Goal: Submit feedback/report problem: Submit feedback/report problem

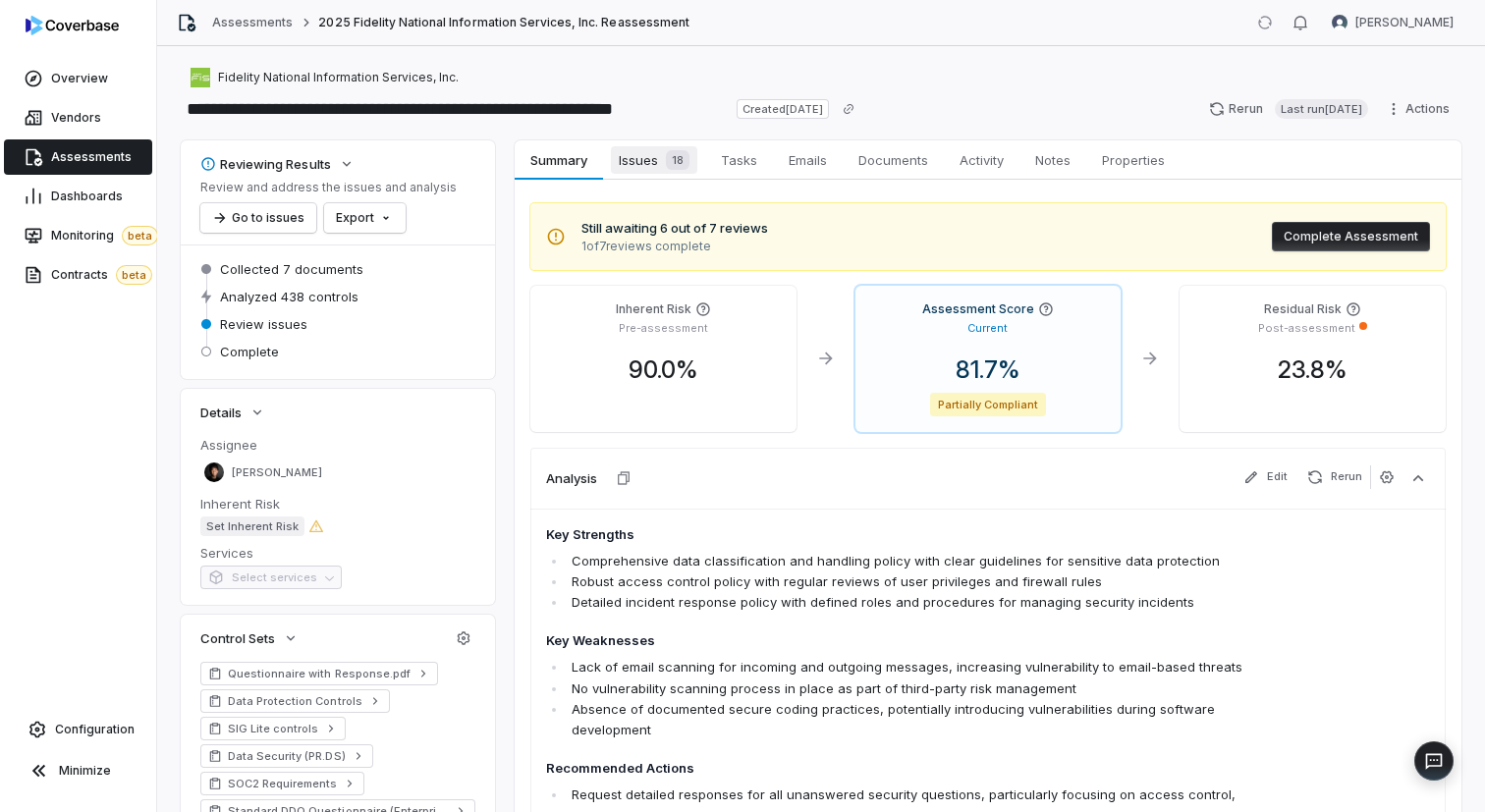
click at [641, 155] on span "Issues 18" at bounding box center [654, 161] width 87 height 28
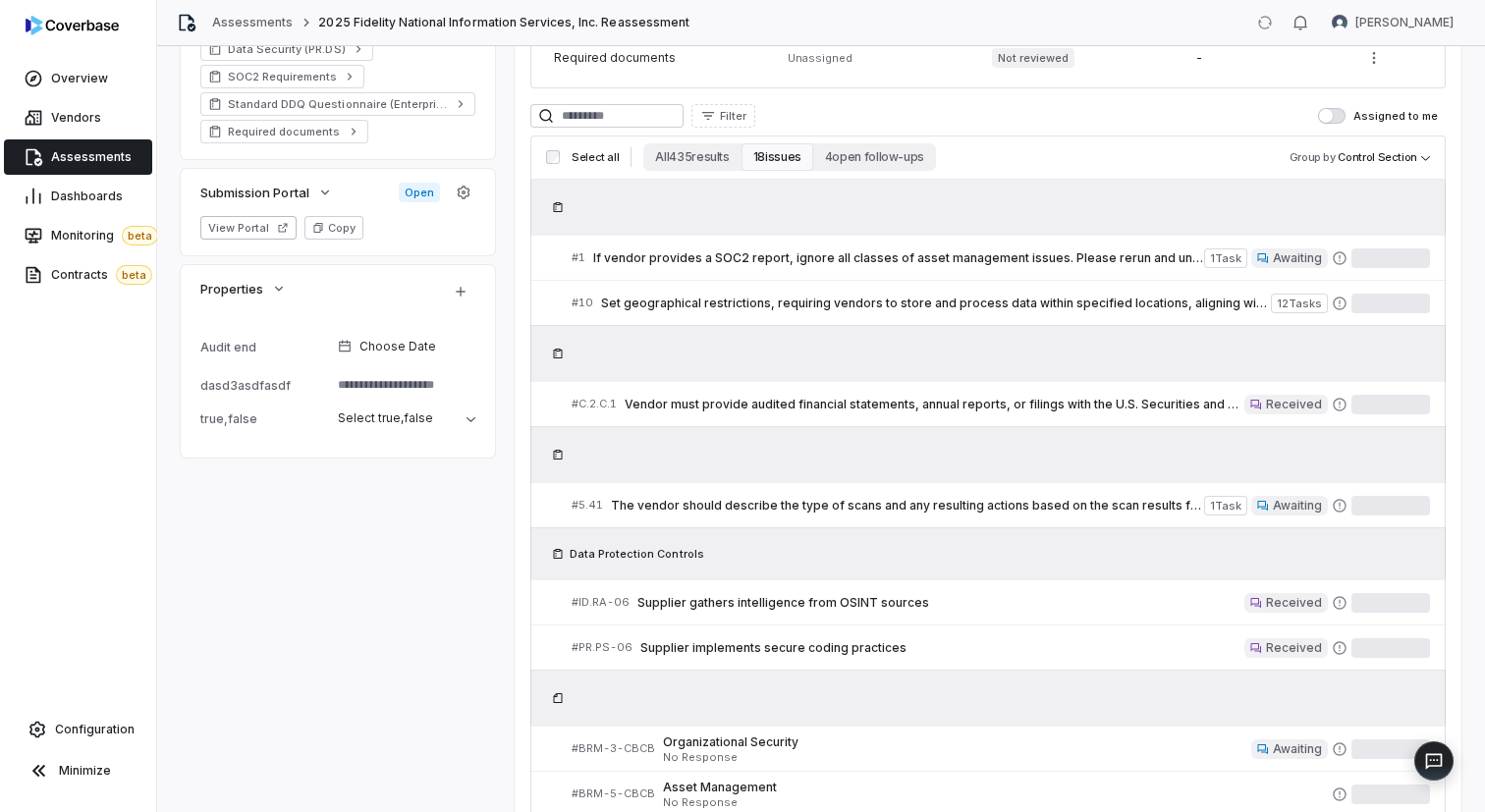
scroll to position [724, 0]
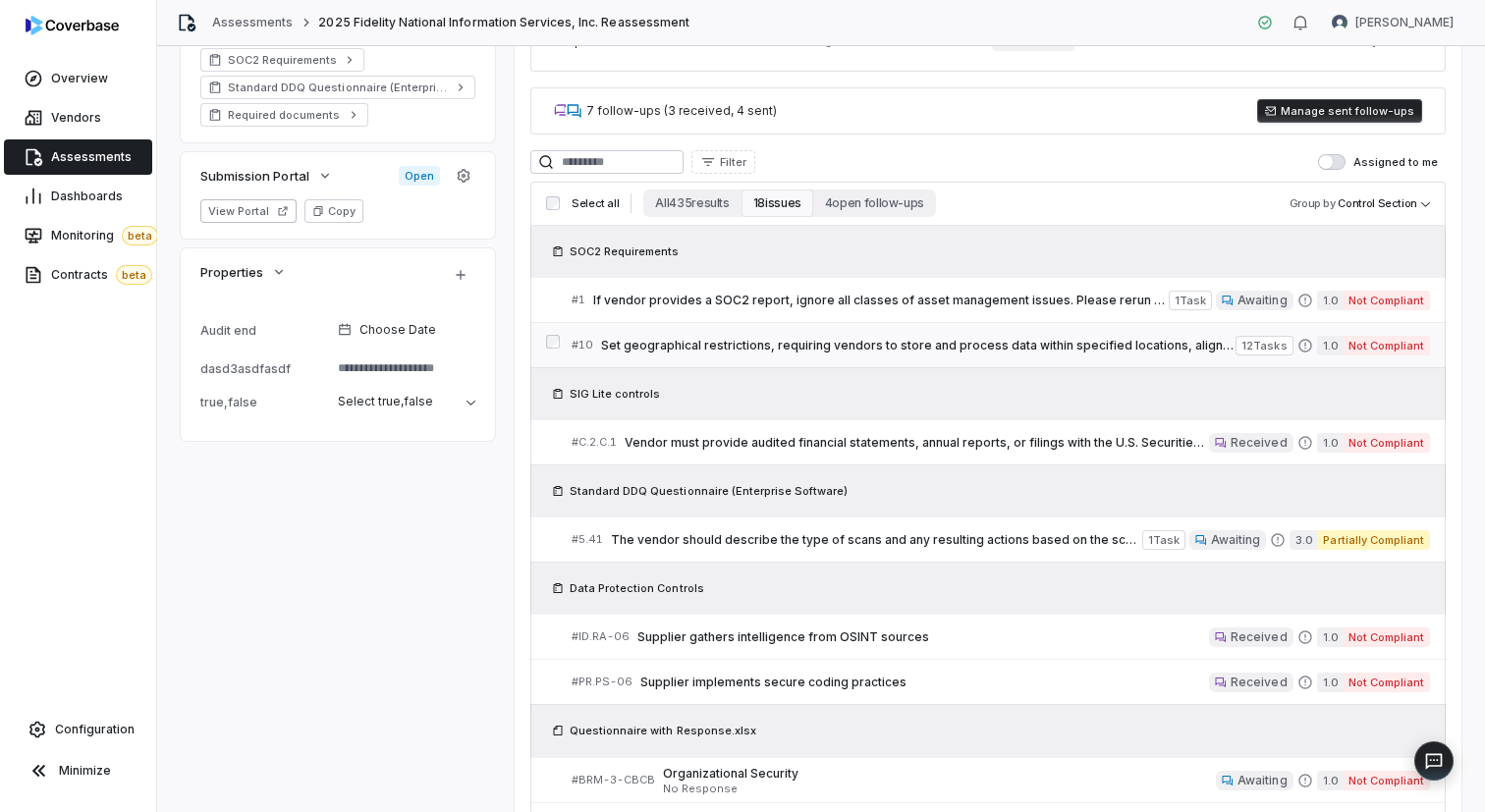
click at [711, 338] on span "Set geographical restrictions, requiring vendors to store and process data with…" at bounding box center [918, 346] width 635 height 16
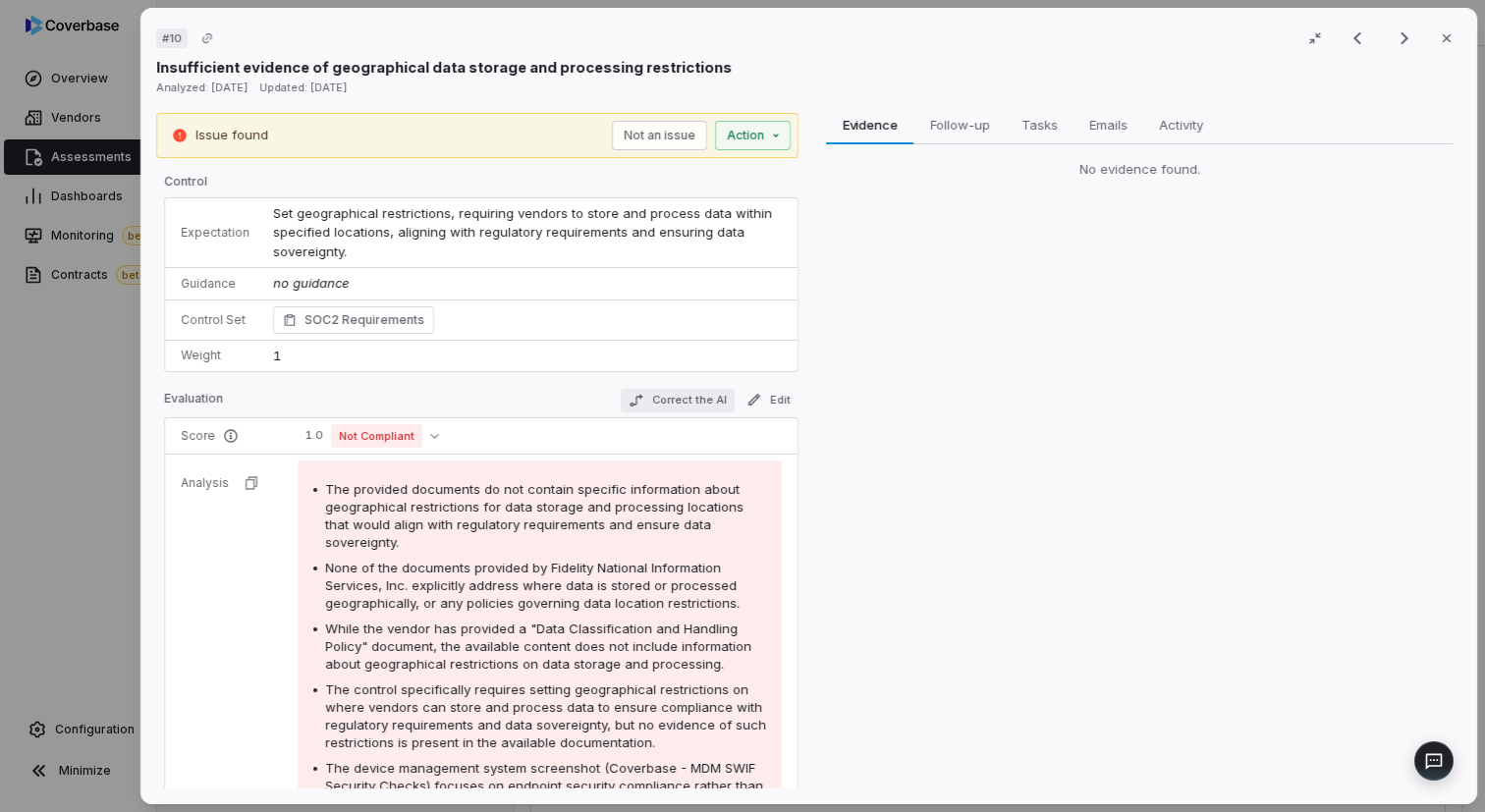
click at [689, 394] on button "Correct the AI" at bounding box center [679, 401] width 114 height 24
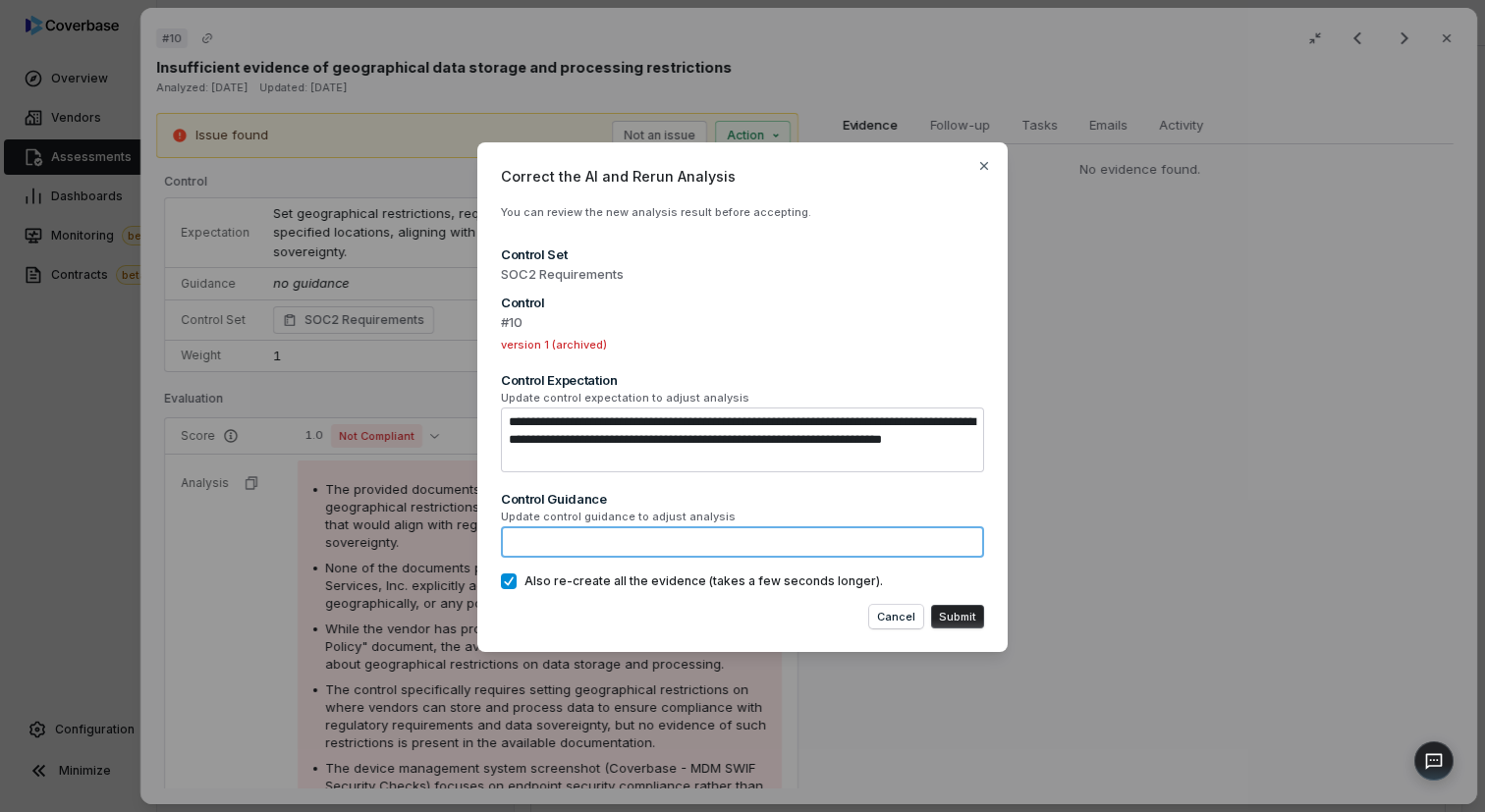
click at [592, 537] on textarea at bounding box center [742, 542] width 483 height 32
click at [983, 169] on icon "button" at bounding box center [984, 166] width 16 height 16
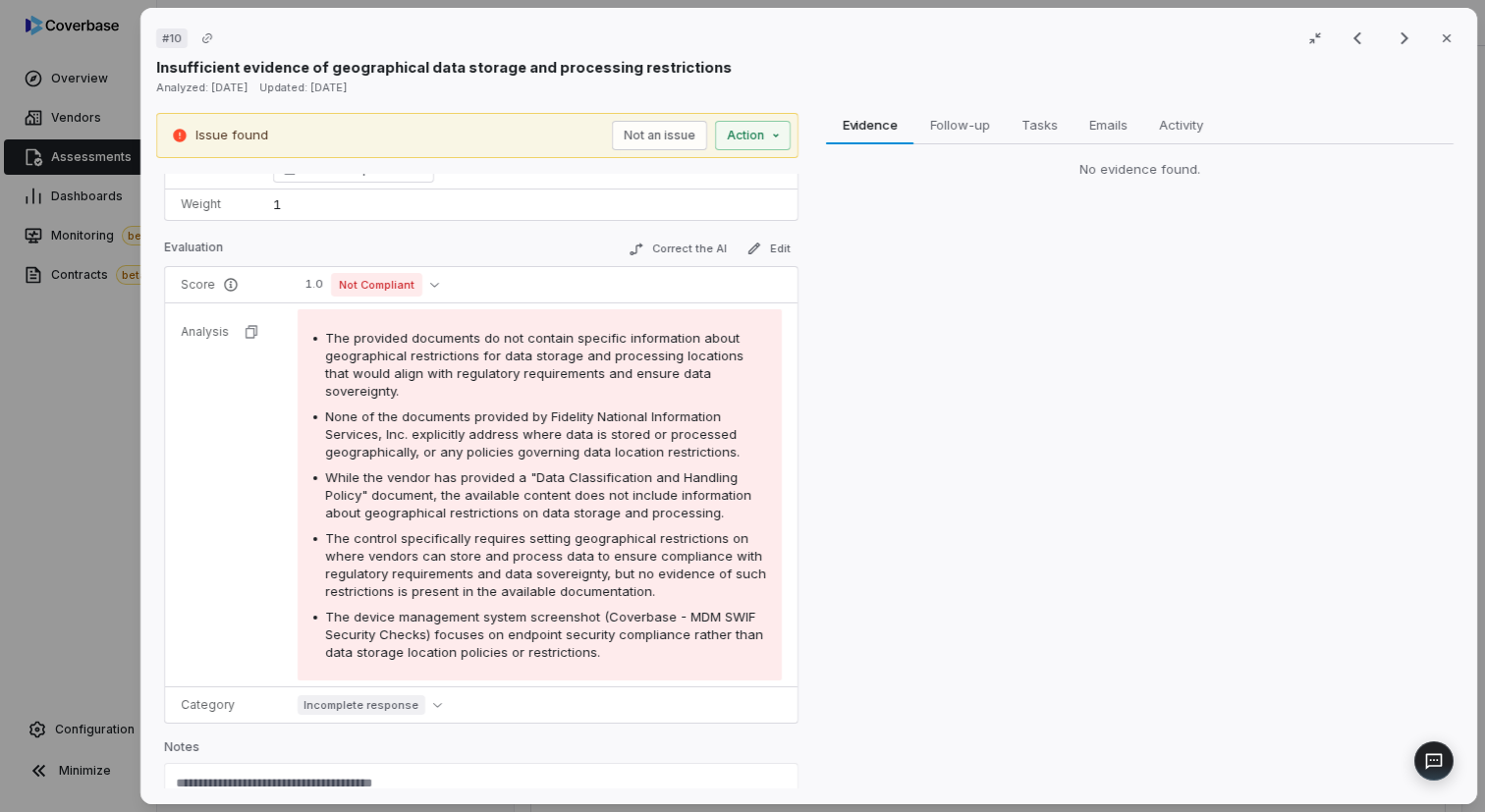
scroll to position [193, 0]
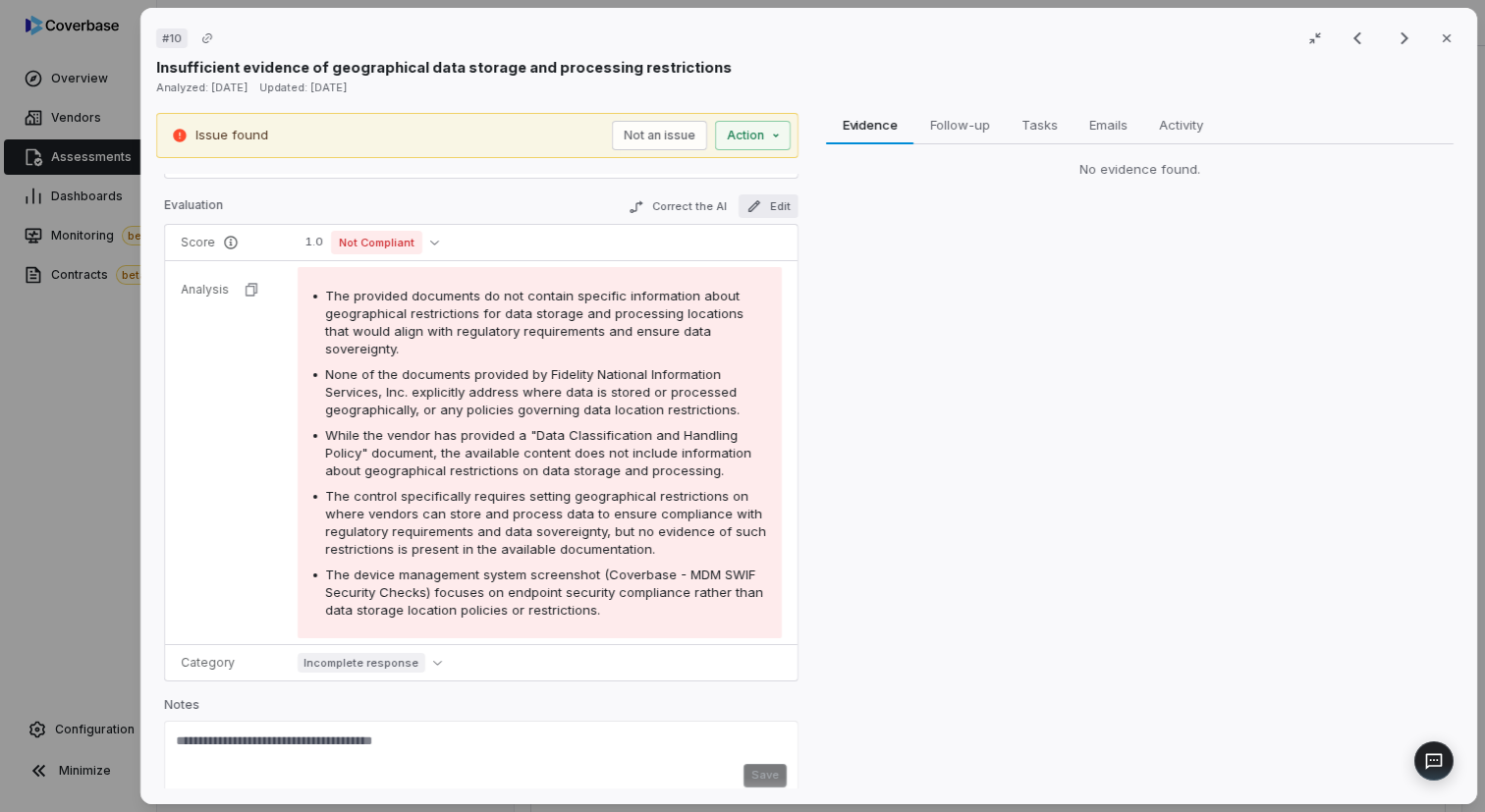
click at [781, 202] on button "Edit" at bounding box center [770, 206] width 60 height 24
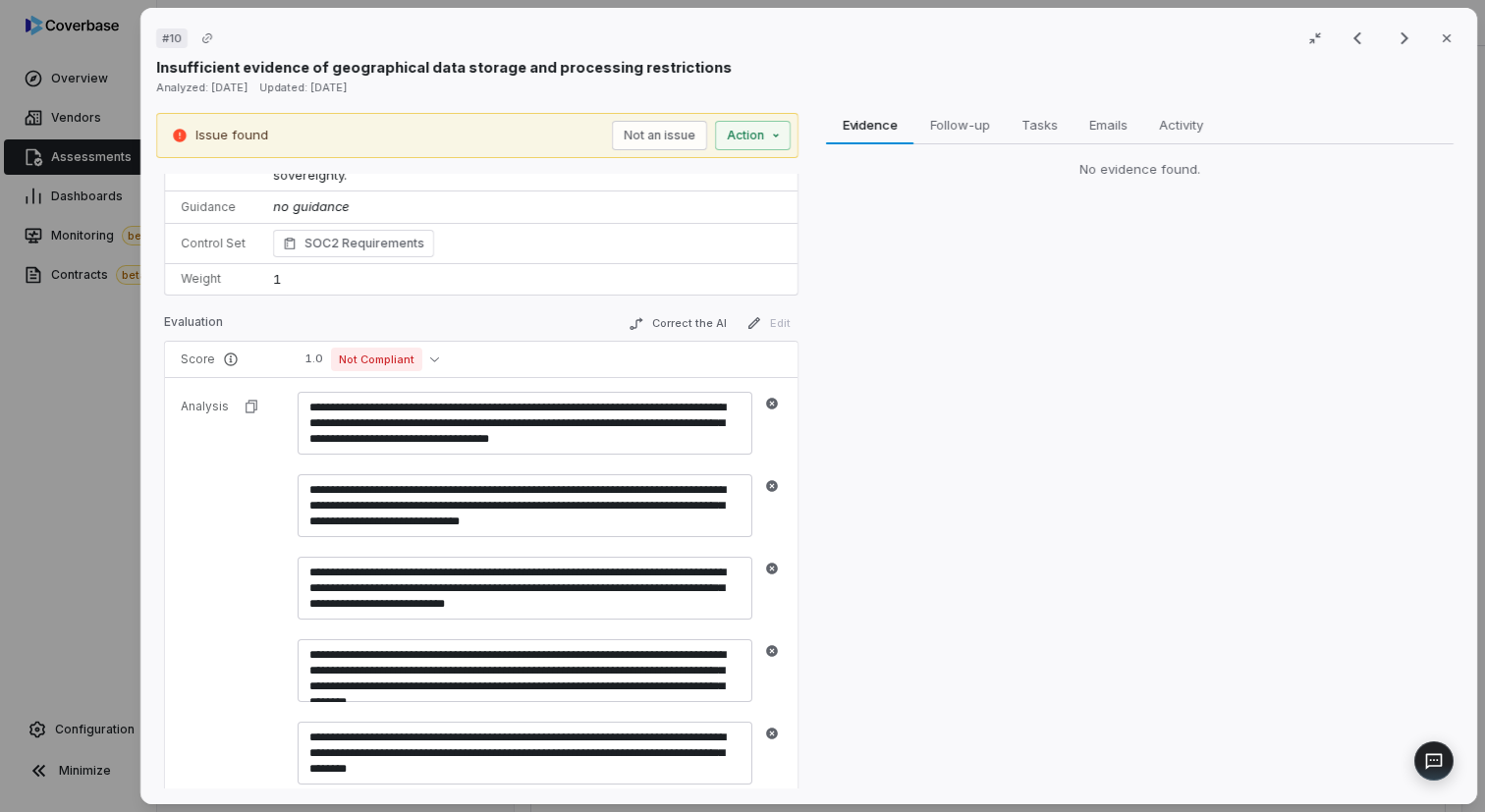
scroll to position [68, 0]
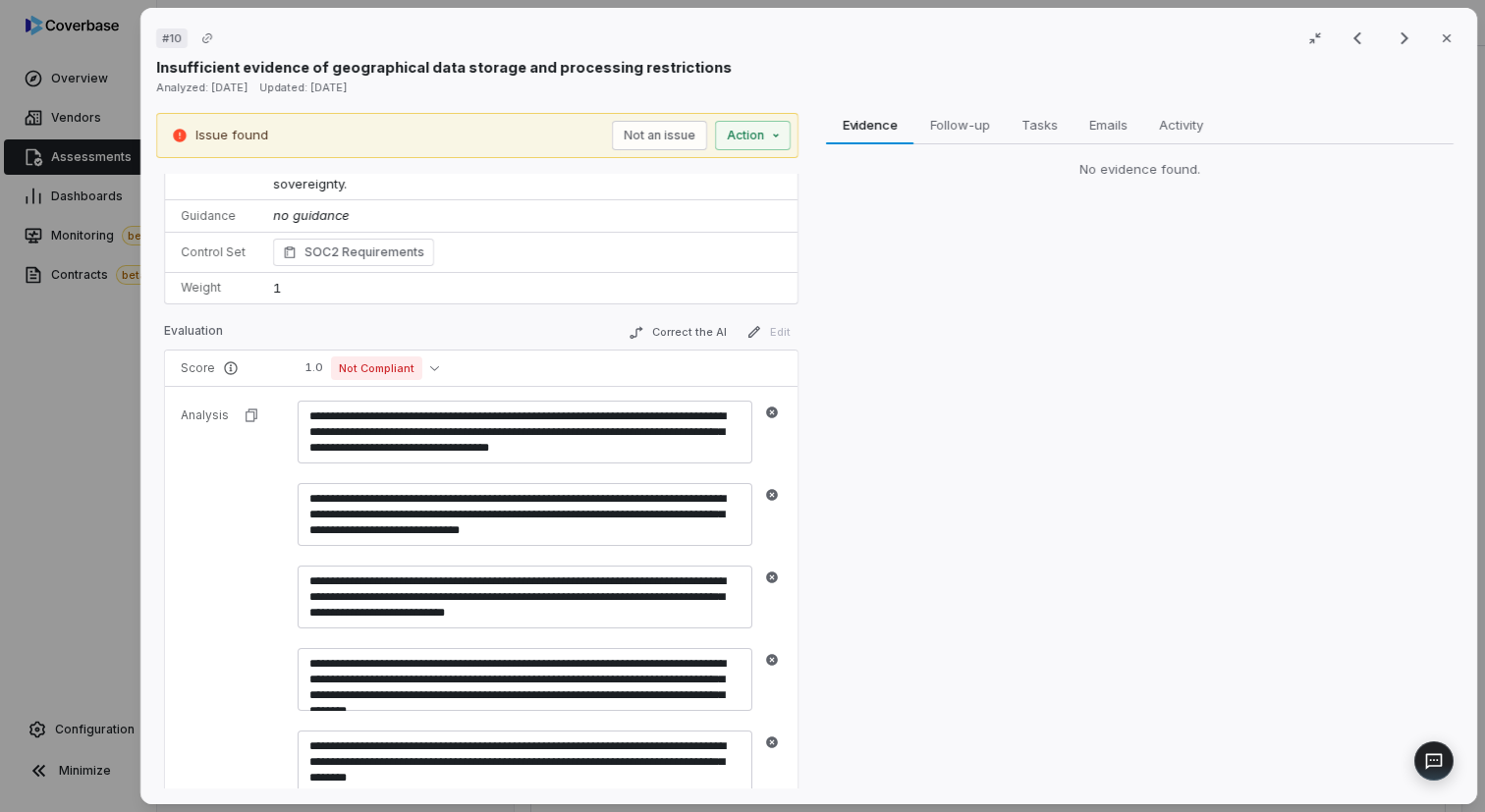
click at [982, 451] on div "Evidence Evidence Follow-up Follow-up Tasks Tasks Emails Emails Activity Activi…" at bounding box center [1140, 451] width 642 height 677
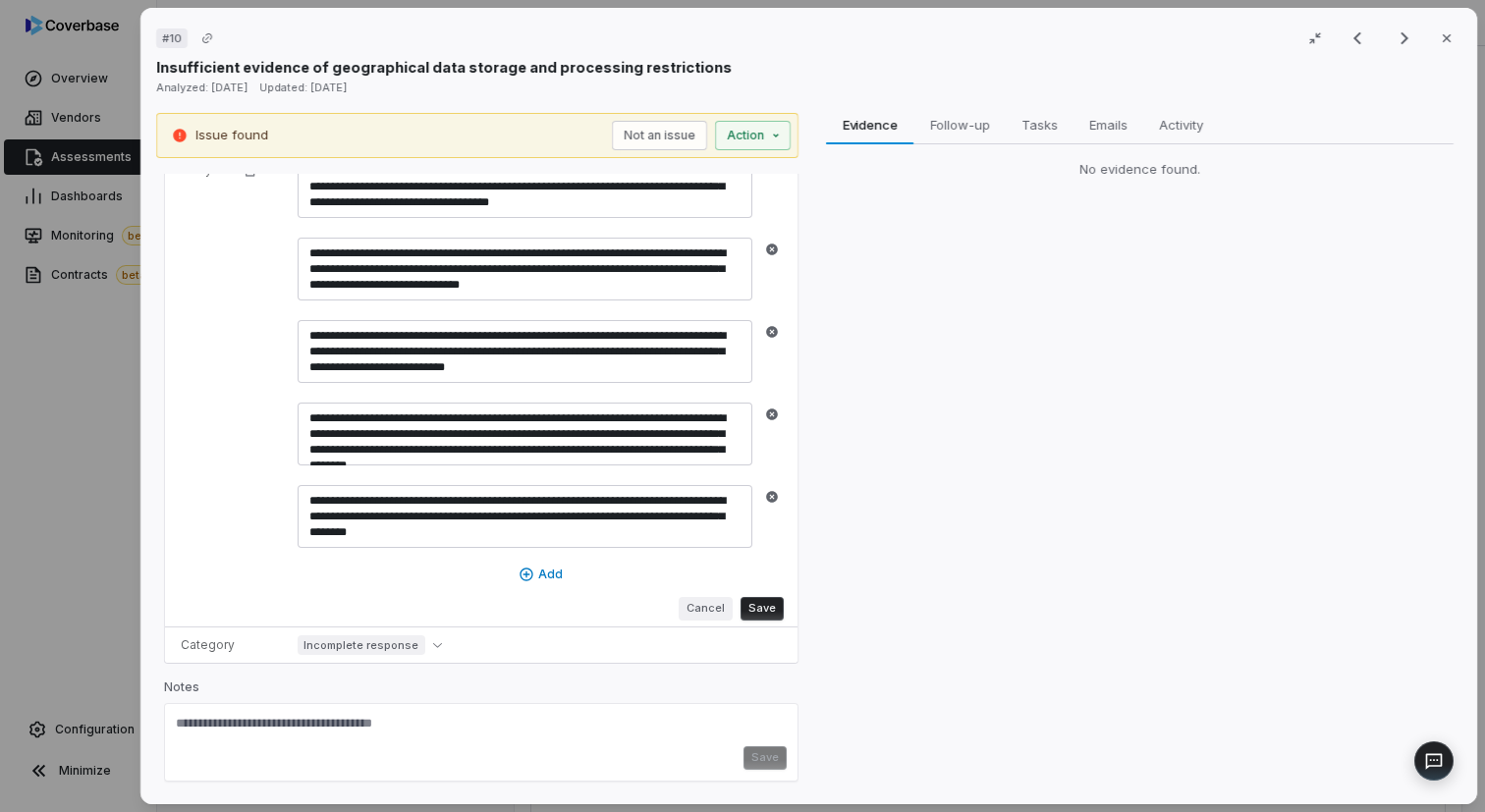
click at [707, 609] on button "Cancel" at bounding box center [706, 609] width 54 height 24
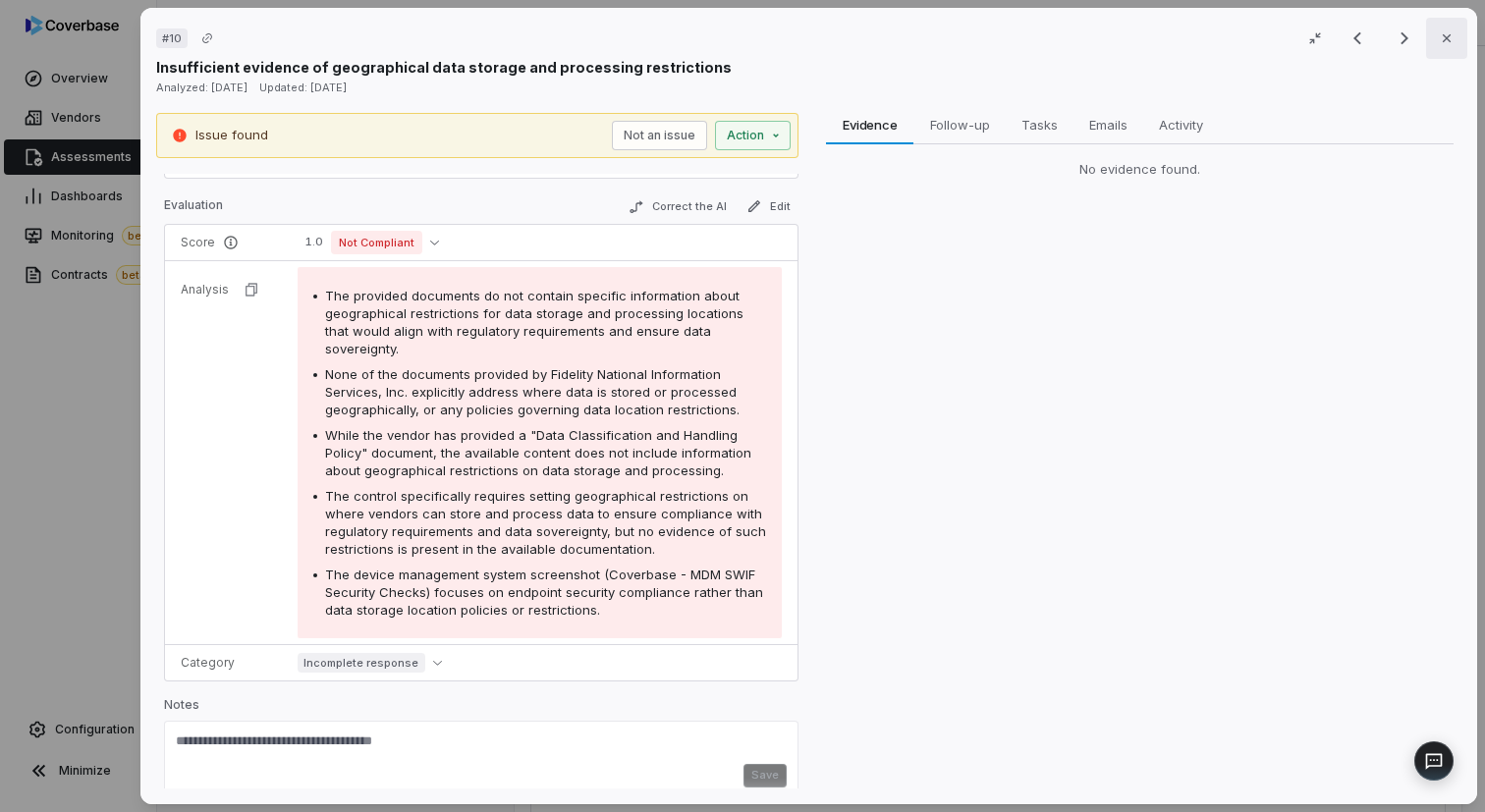
click at [1440, 34] on icon "button" at bounding box center [1447, 38] width 16 height 16
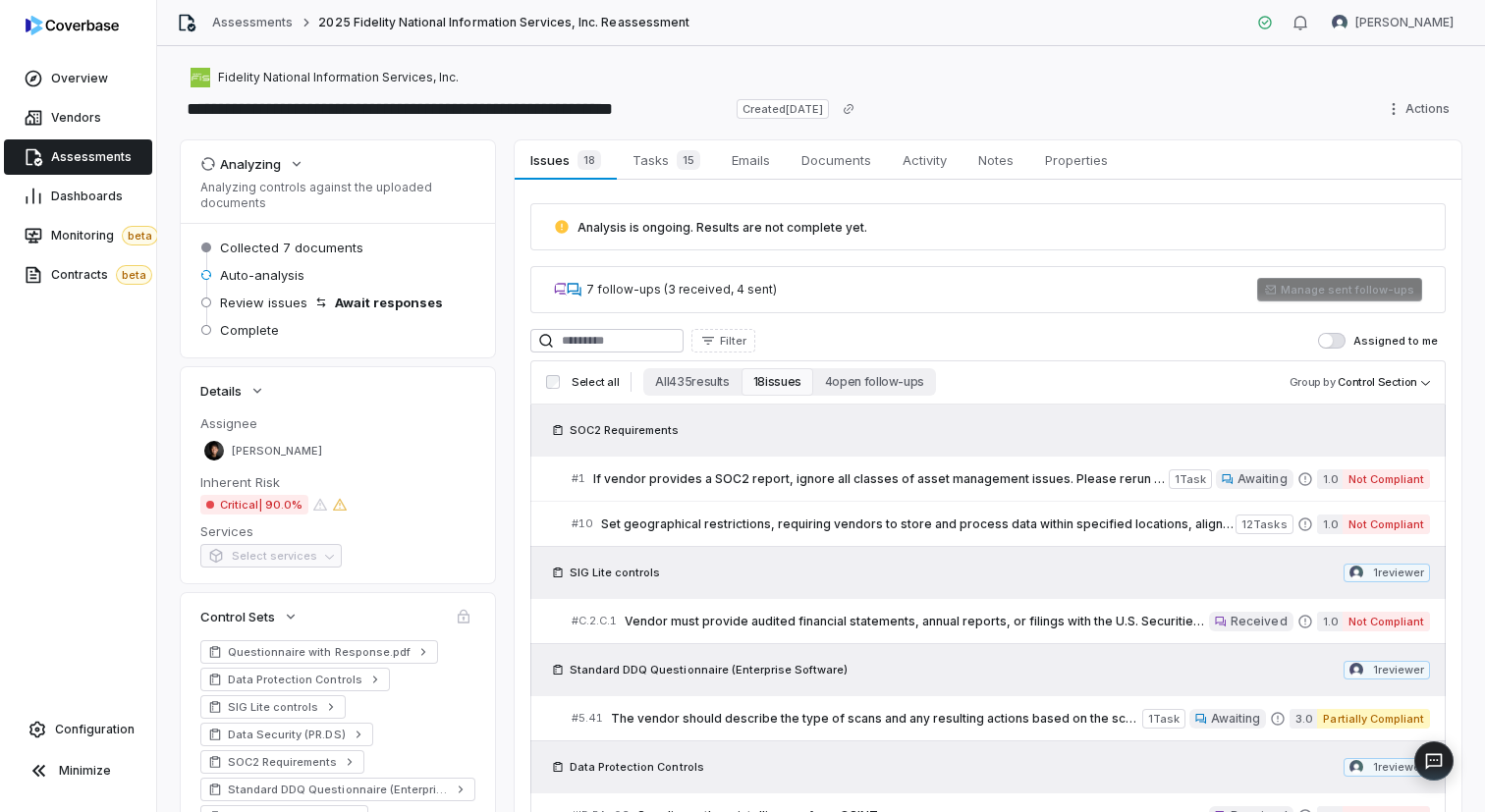
type textarea "*"
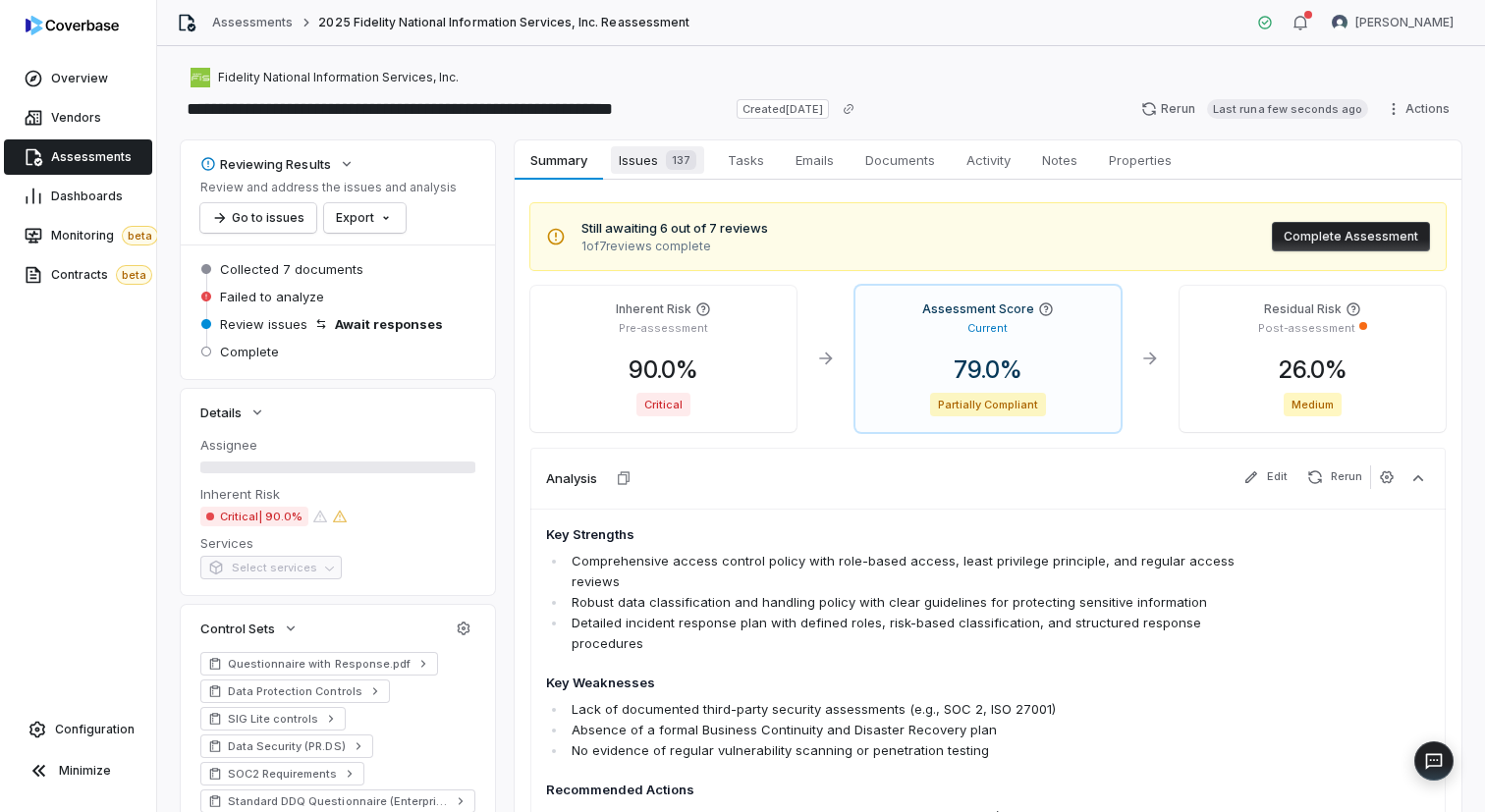
click at [649, 152] on span "Issues 137" at bounding box center [657, 161] width 94 height 28
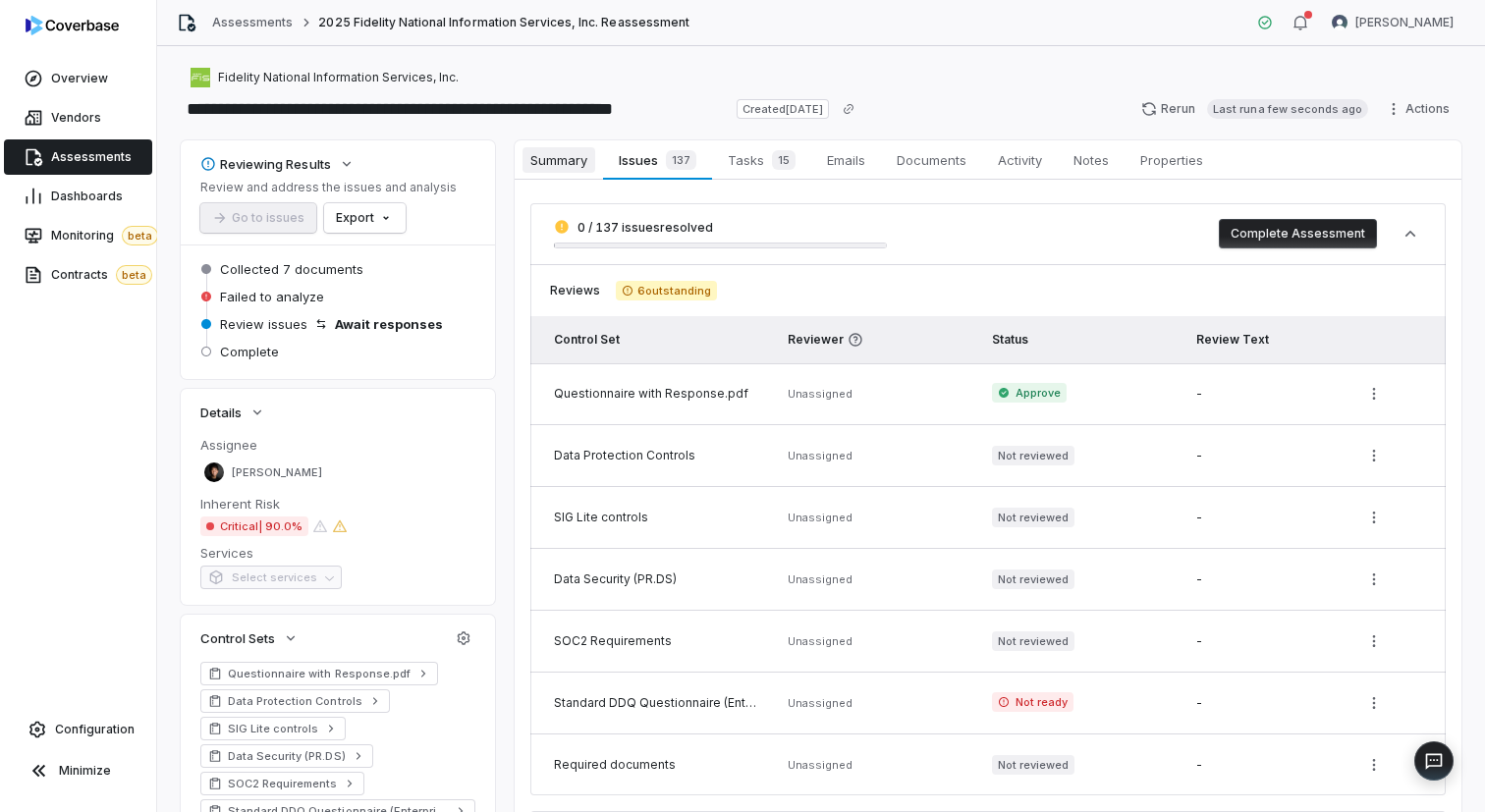
click at [579, 156] on span "Summary" at bounding box center [559, 161] width 73 height 26
type textarea "*"
